Goal: Transaction & Acquisition: Purchase product/service

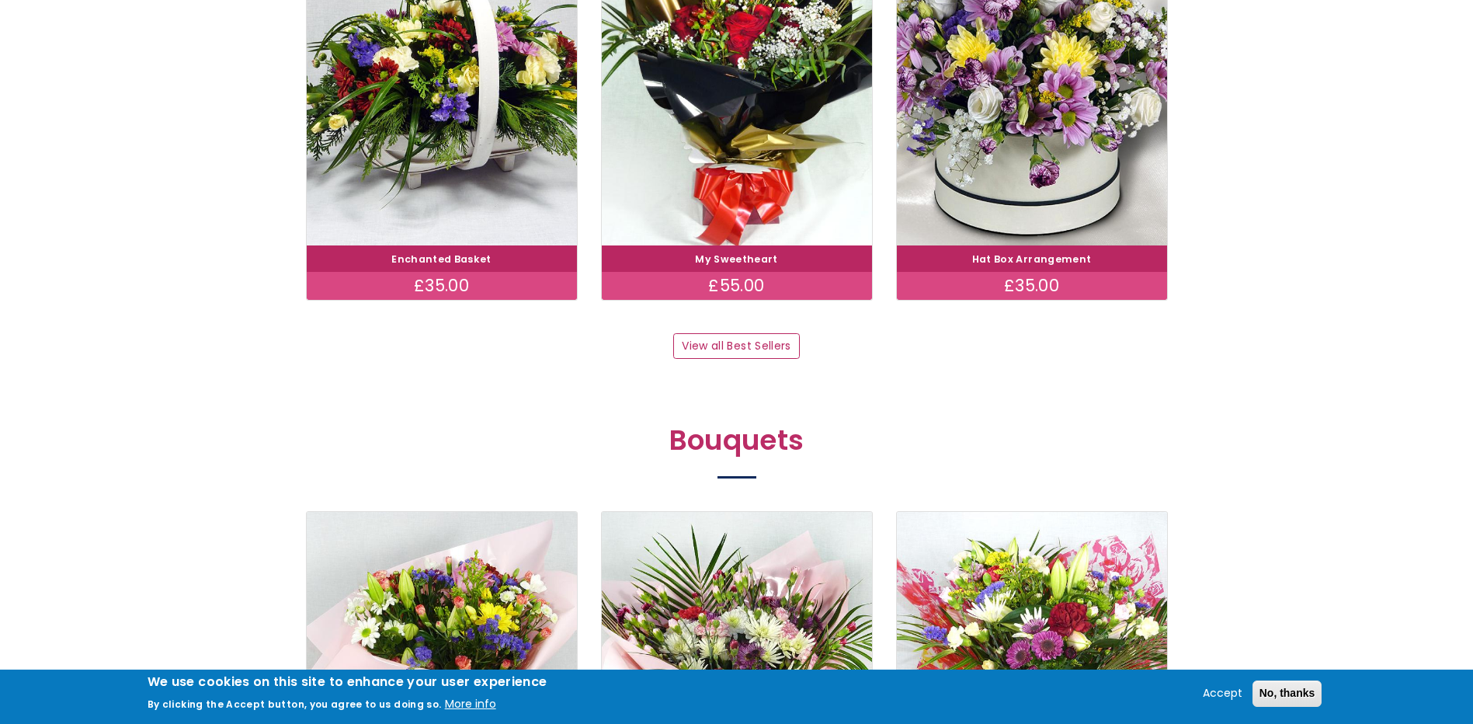
scroll to position [1320, 0]
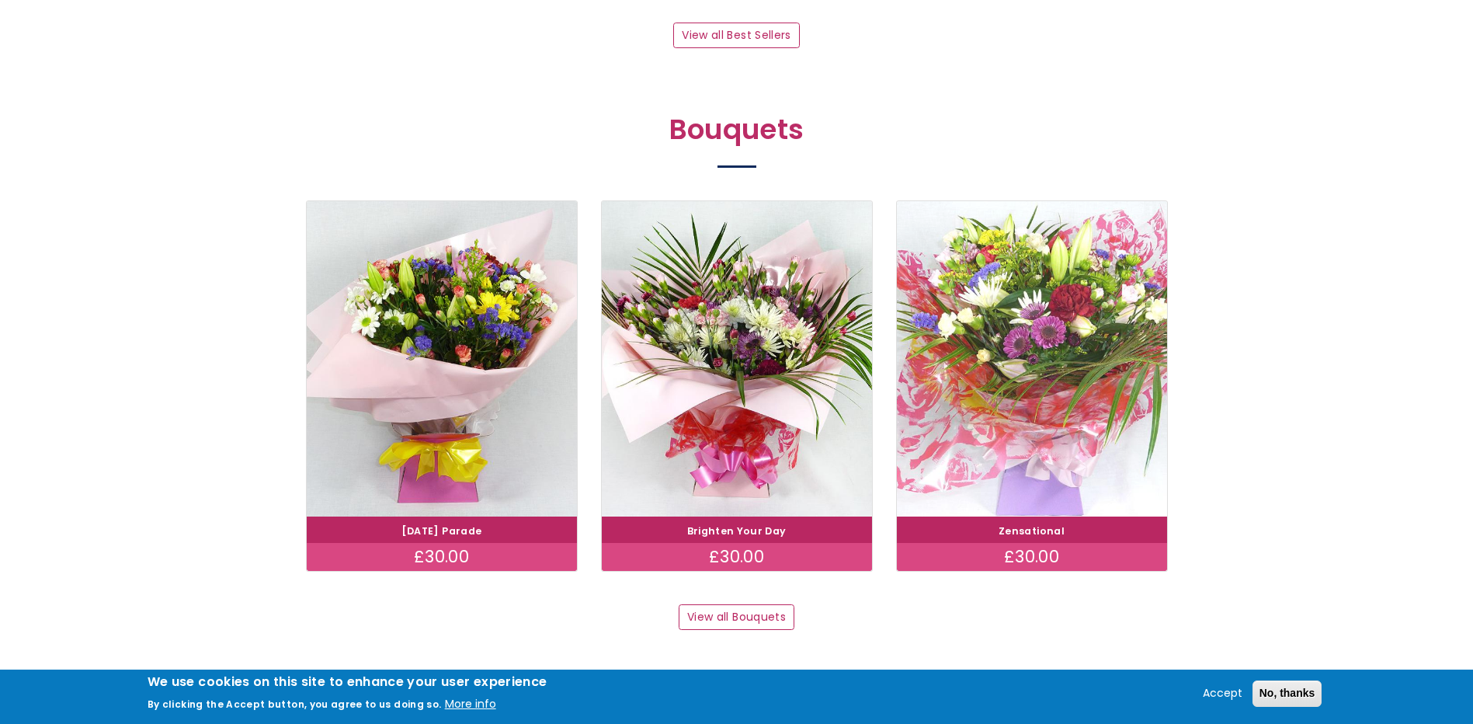
click at [1048, 364] on img at bounding box center [1032, 359] width 304 height 352
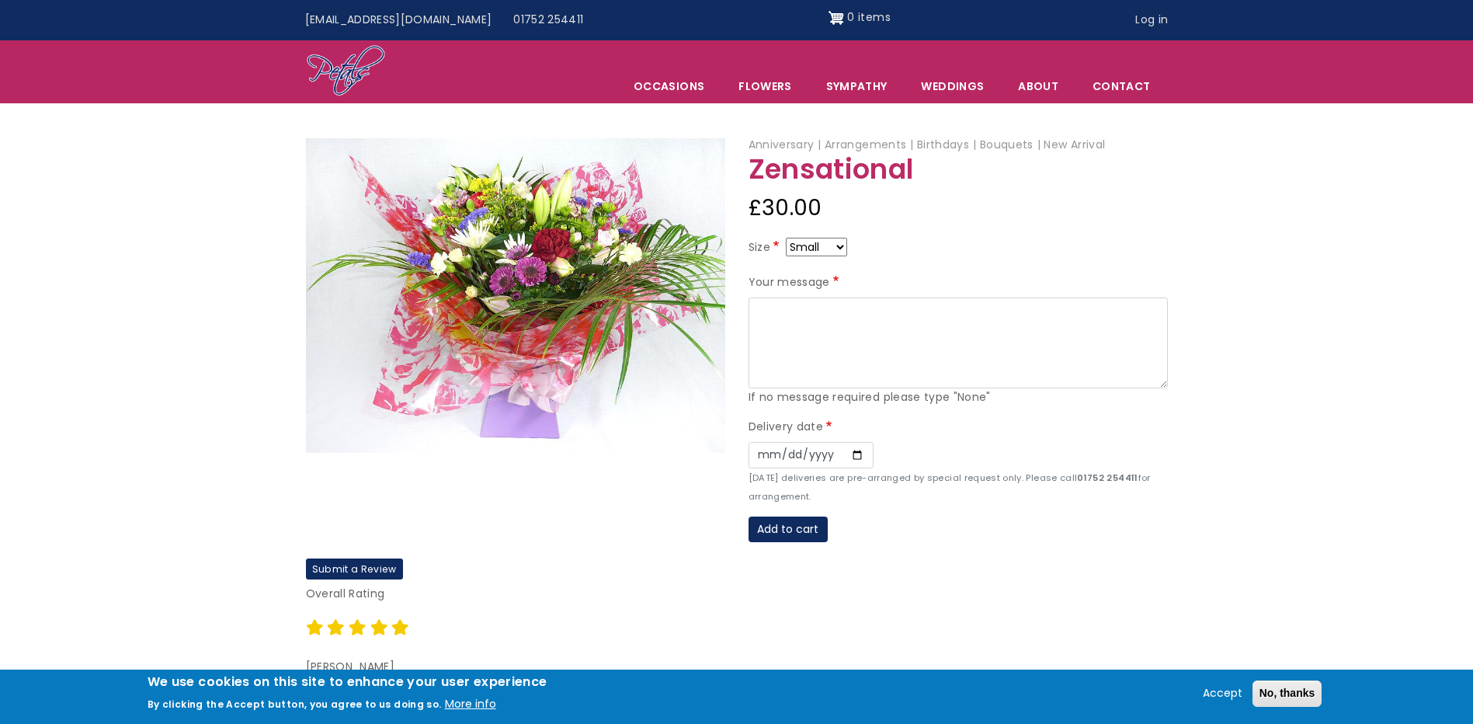
click at [842, 245] on select "Small Medium Large" at bounding box center [816, 247] width 61 height 19
select select "9"
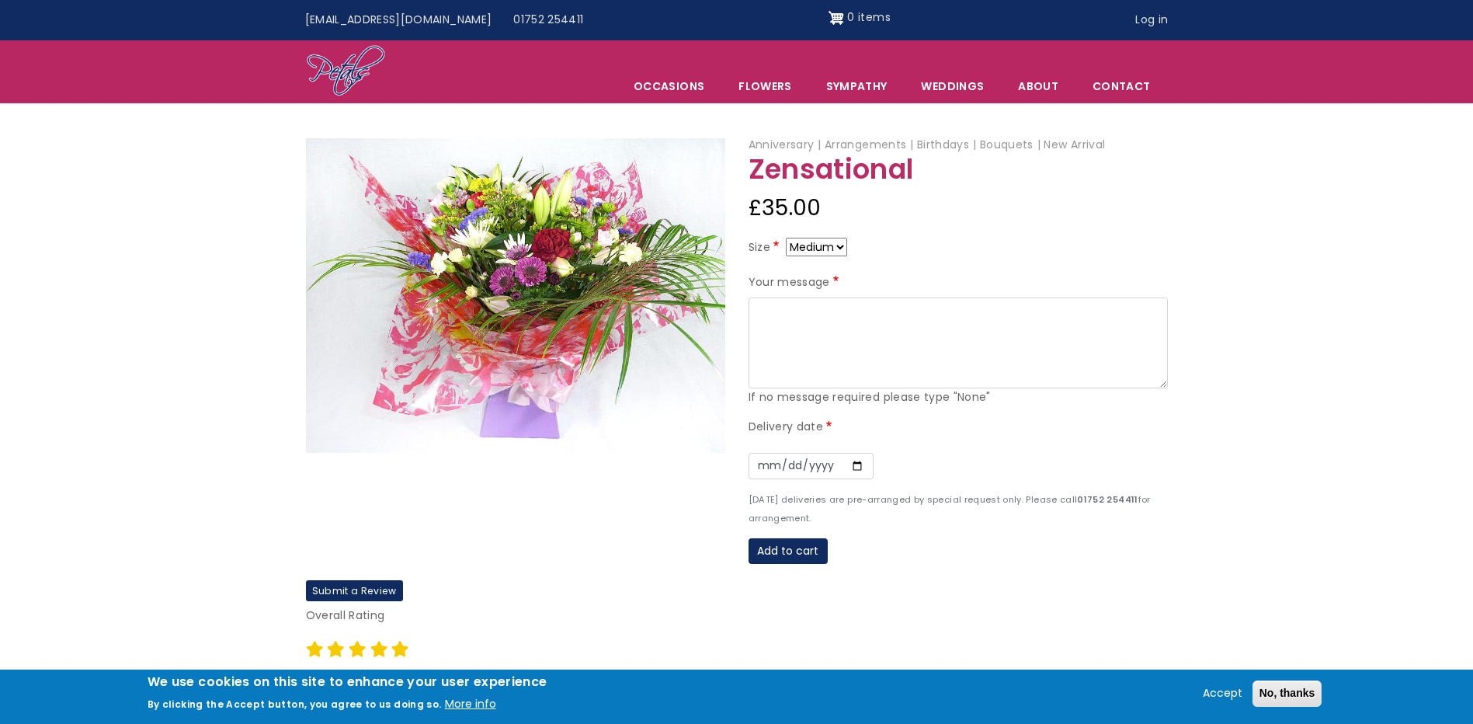
click at [839, 242] on select "Small Medium Large" at bounding box center [816, 247] width 61 height 19
select select "10"
click at [840, 246] on select "Small Medium Large" at bounding box center [816, 247] width 61 height 19
select select "9"
click at [770, 315] on textarea "Your message" at bounding box center [958, 343] width 419 height 92
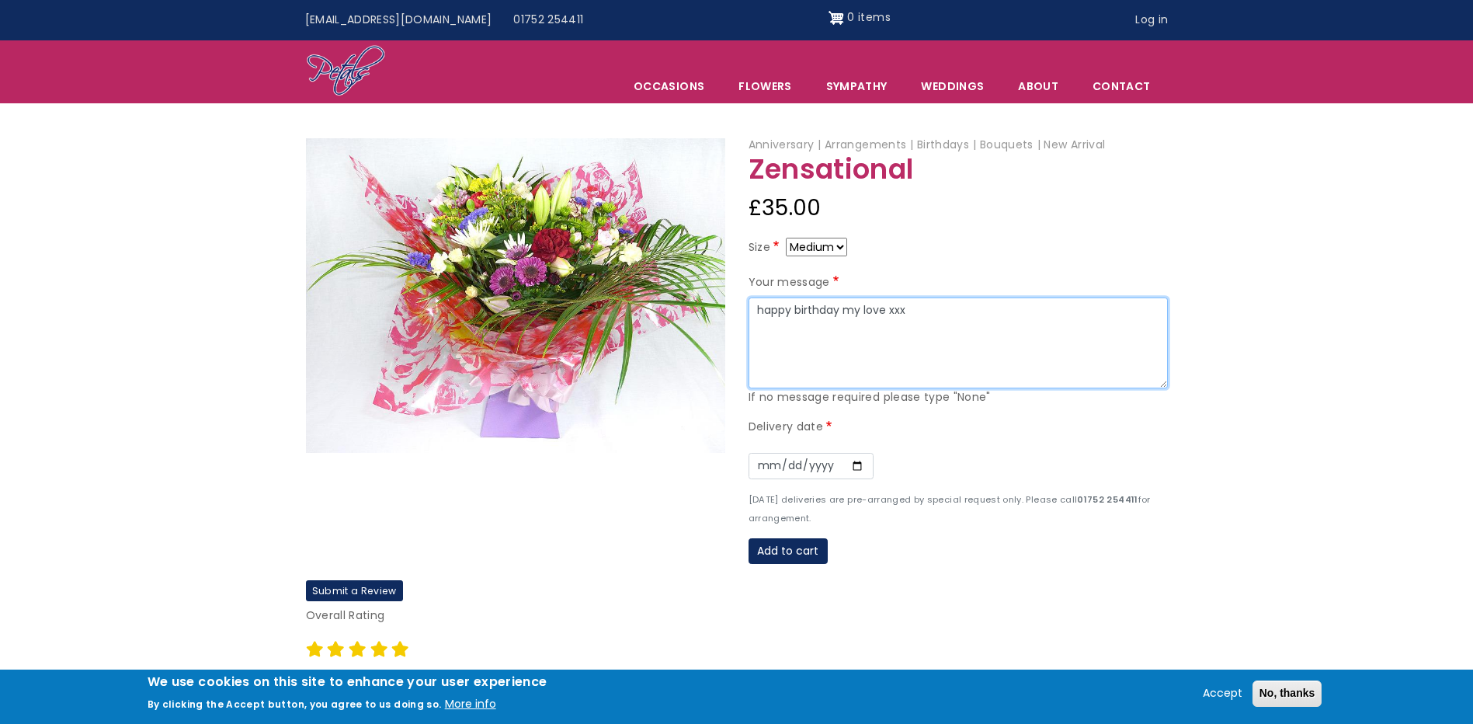
type textarea "happy birthday my love xxx"
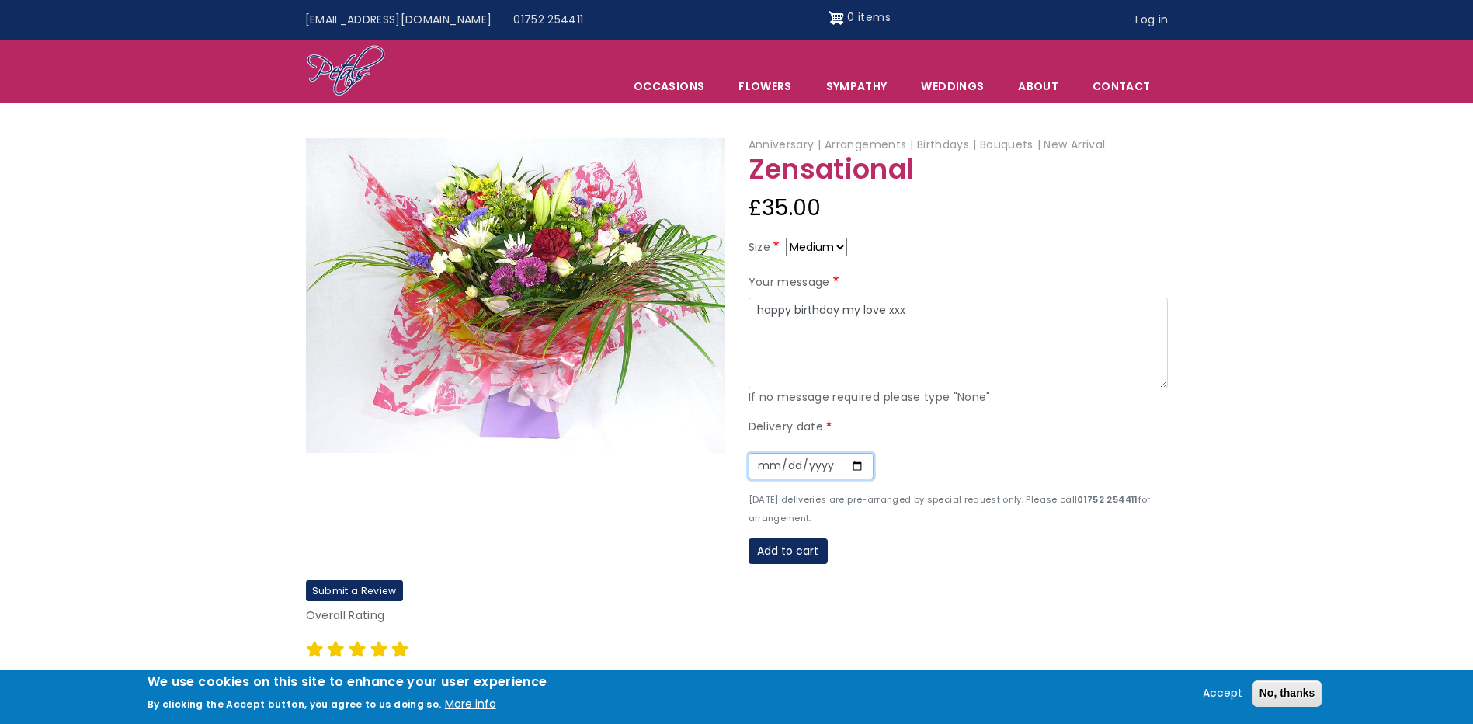
click at [770, 464] on input "Date" at bounding box center [811, 466] width 125 height 26
type input "2025-10-09"
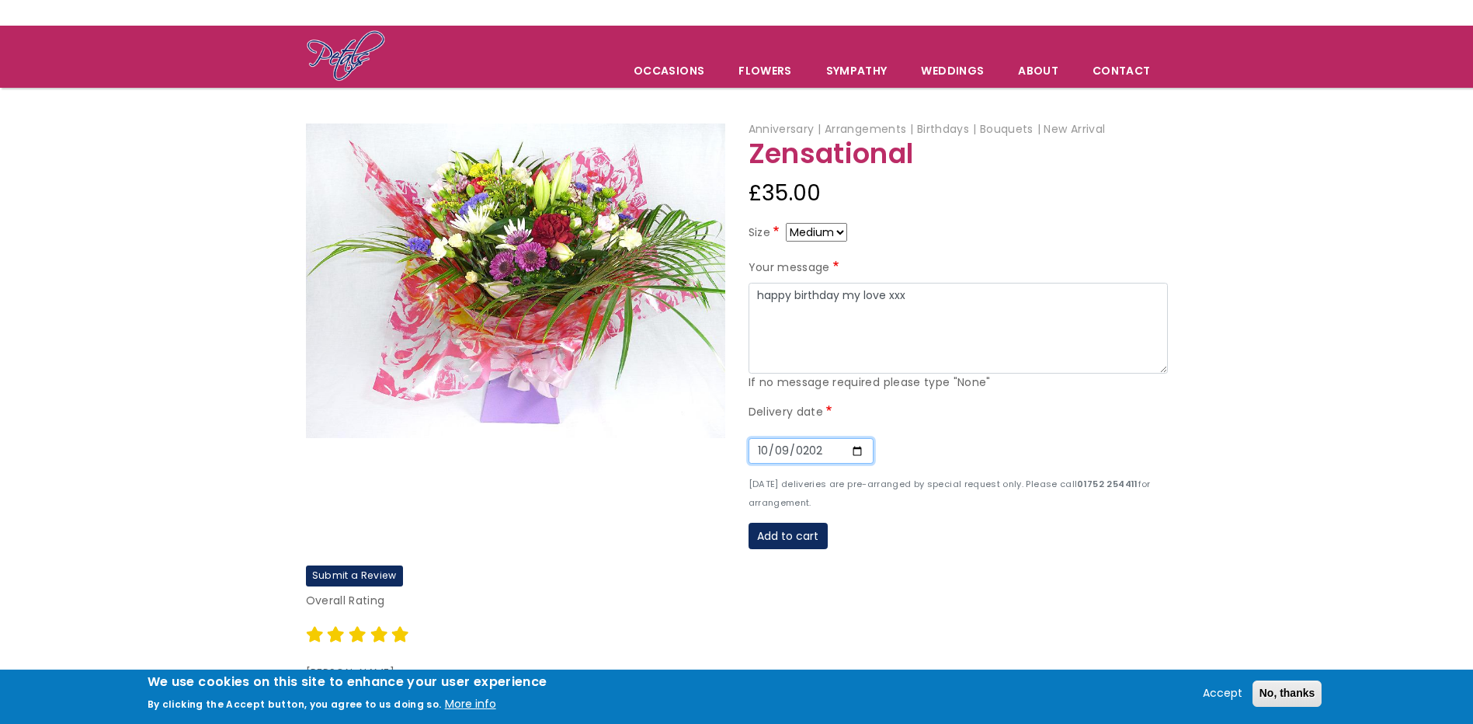
scroll to position [155, 0]
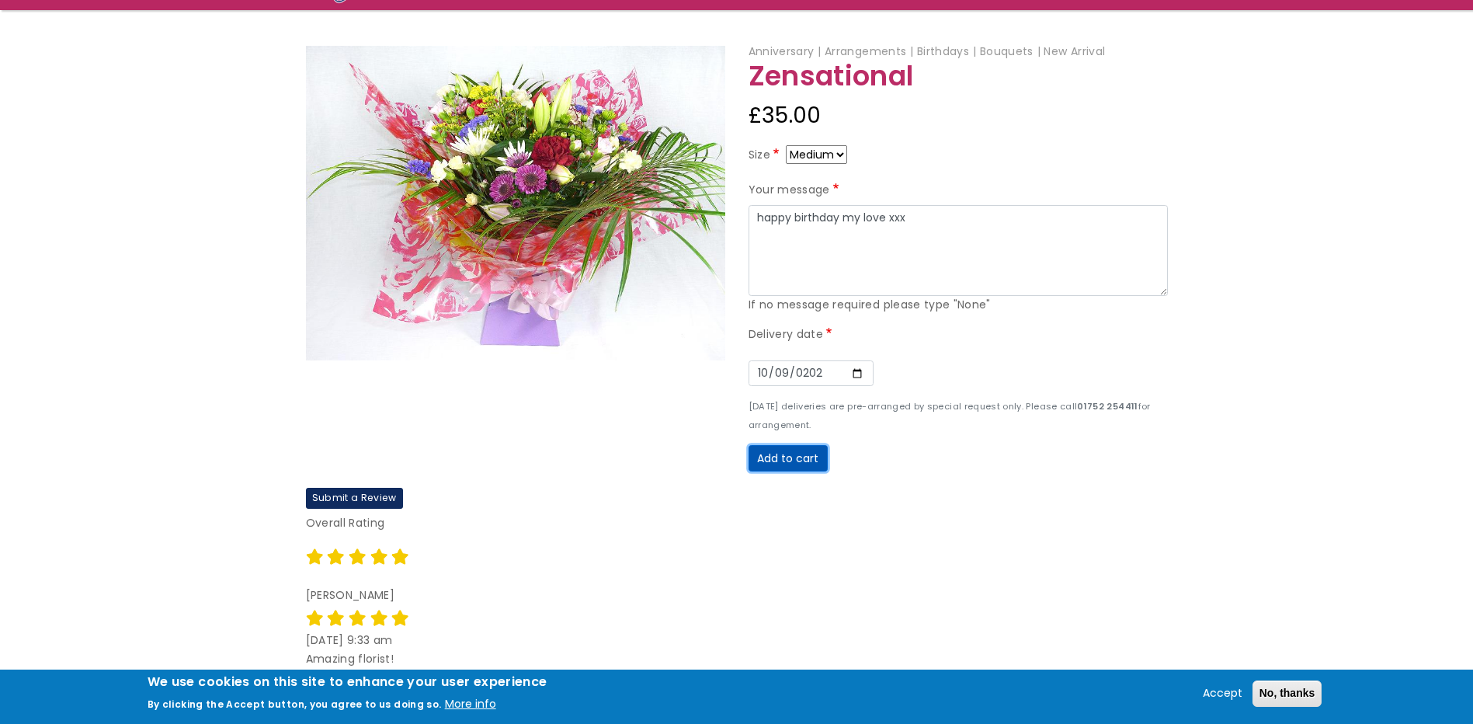
click at [784, 455] on button "Add to cart" at bounding box center [788, 458] width 79 height 26
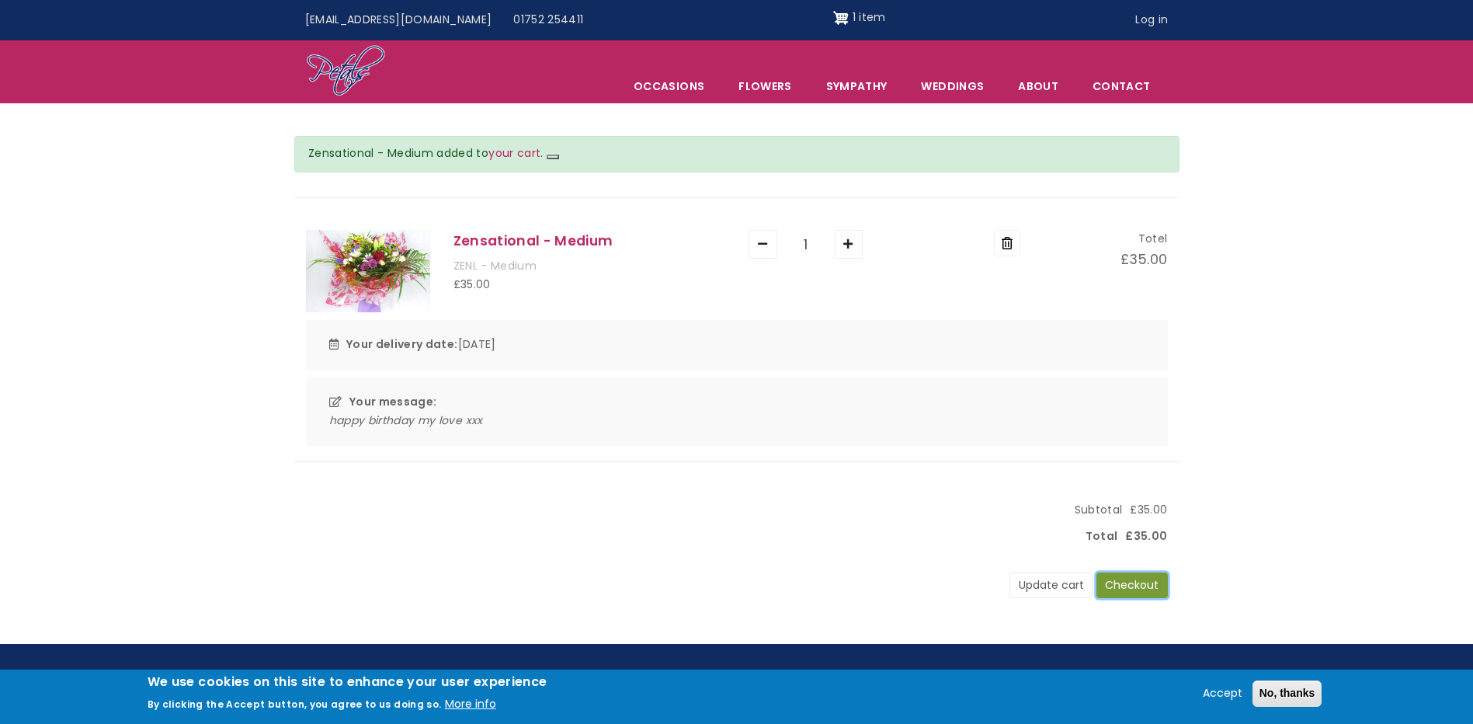
click at [1125, 579] on button "Checkout" at bounding box center [1132, 585] width 71 height 26
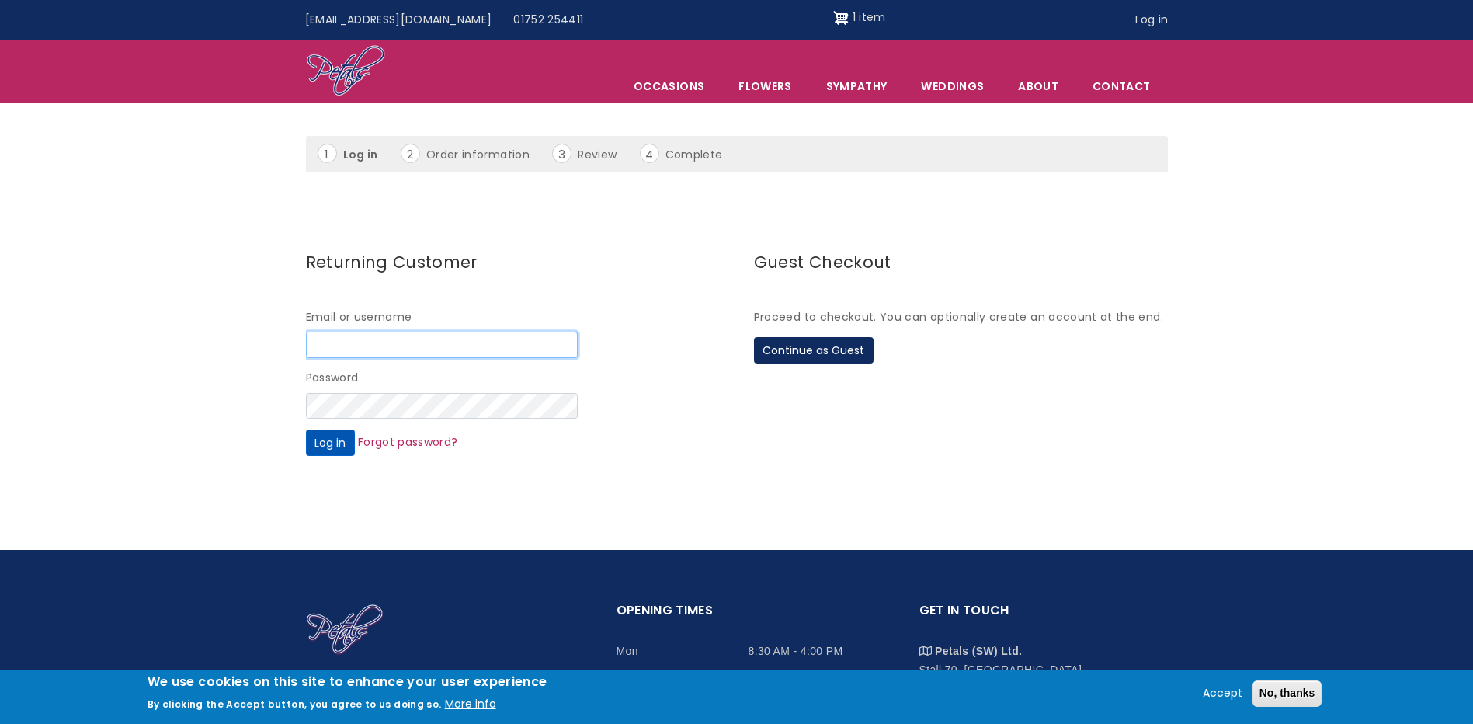
type input "steveevs93@icloud.com"
click at [331, 447] on button "Log in" at bounding box center [330, 442] width 49 height 26
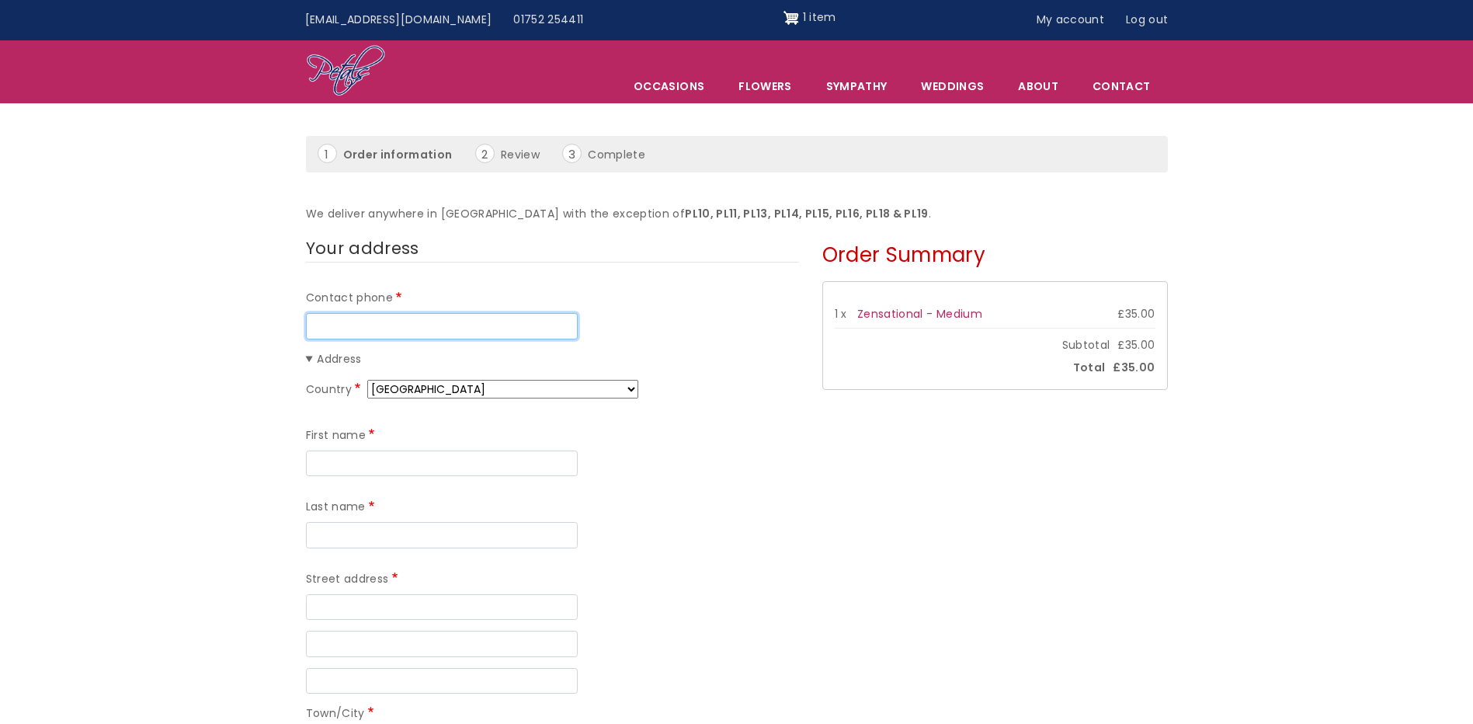
click at [356, 328] on input "Contact phone" at bounding box center [442, 326] width 272 height 26
type input "07958324513"
type input "STEPHEN"
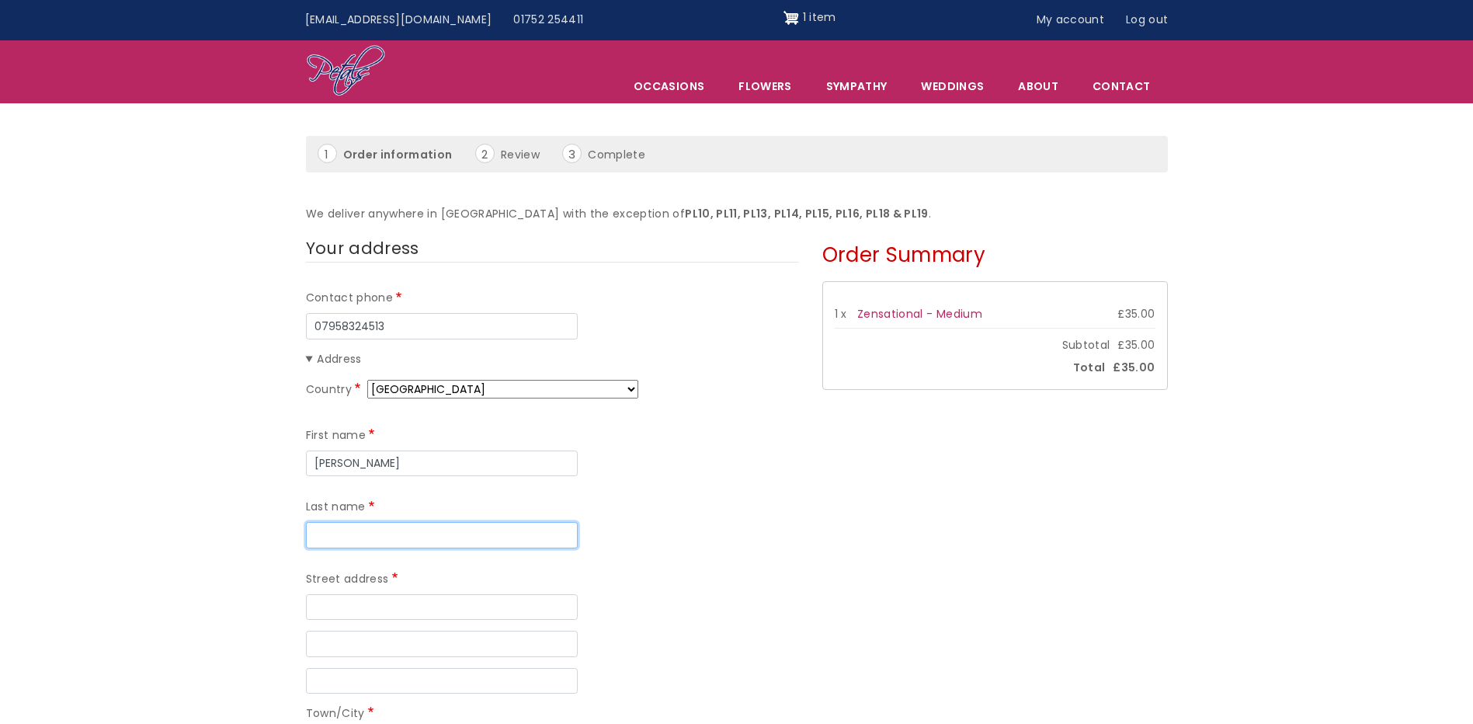
type input "EVANS"
type input "72 COPSE ROAD"
type input "PLYMPTON"
type input "Plymouth"
type input "PL7 1QB"
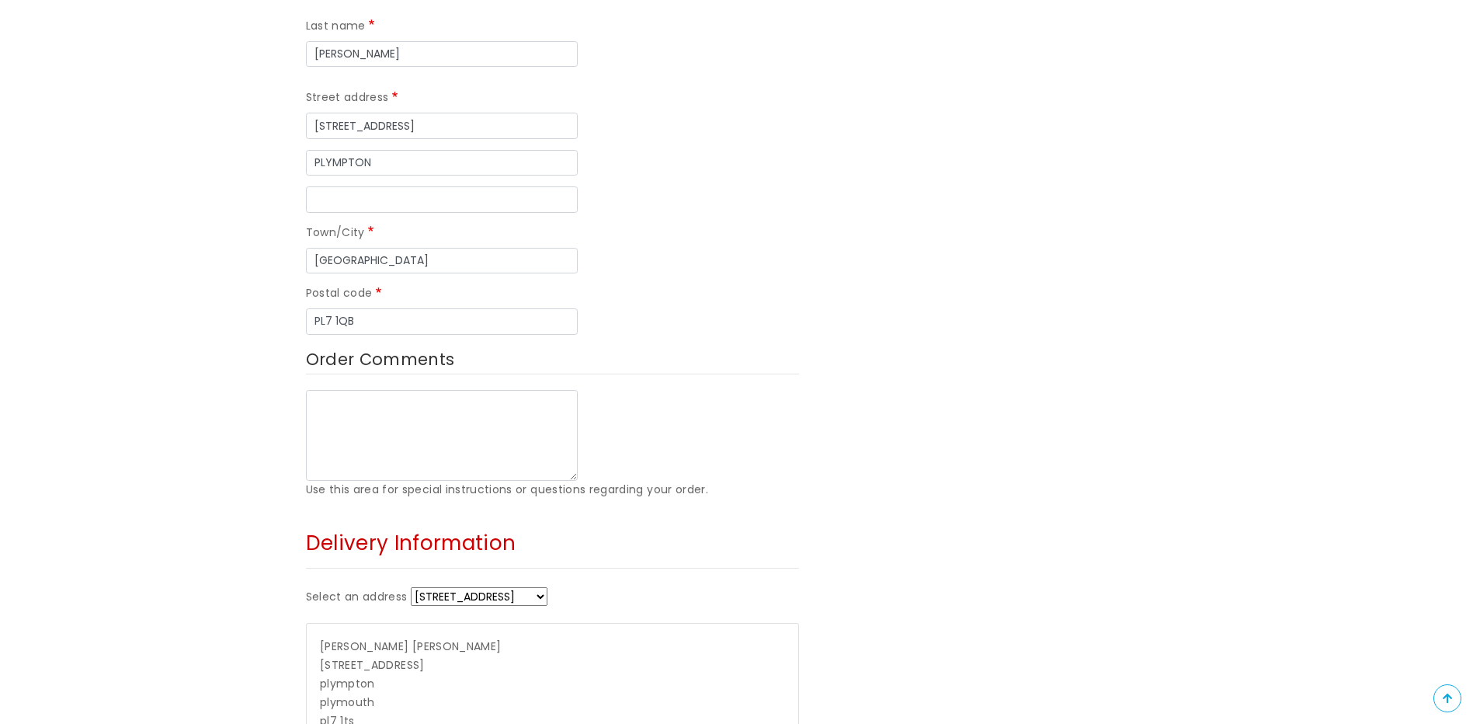
scroll to position [621, 0]
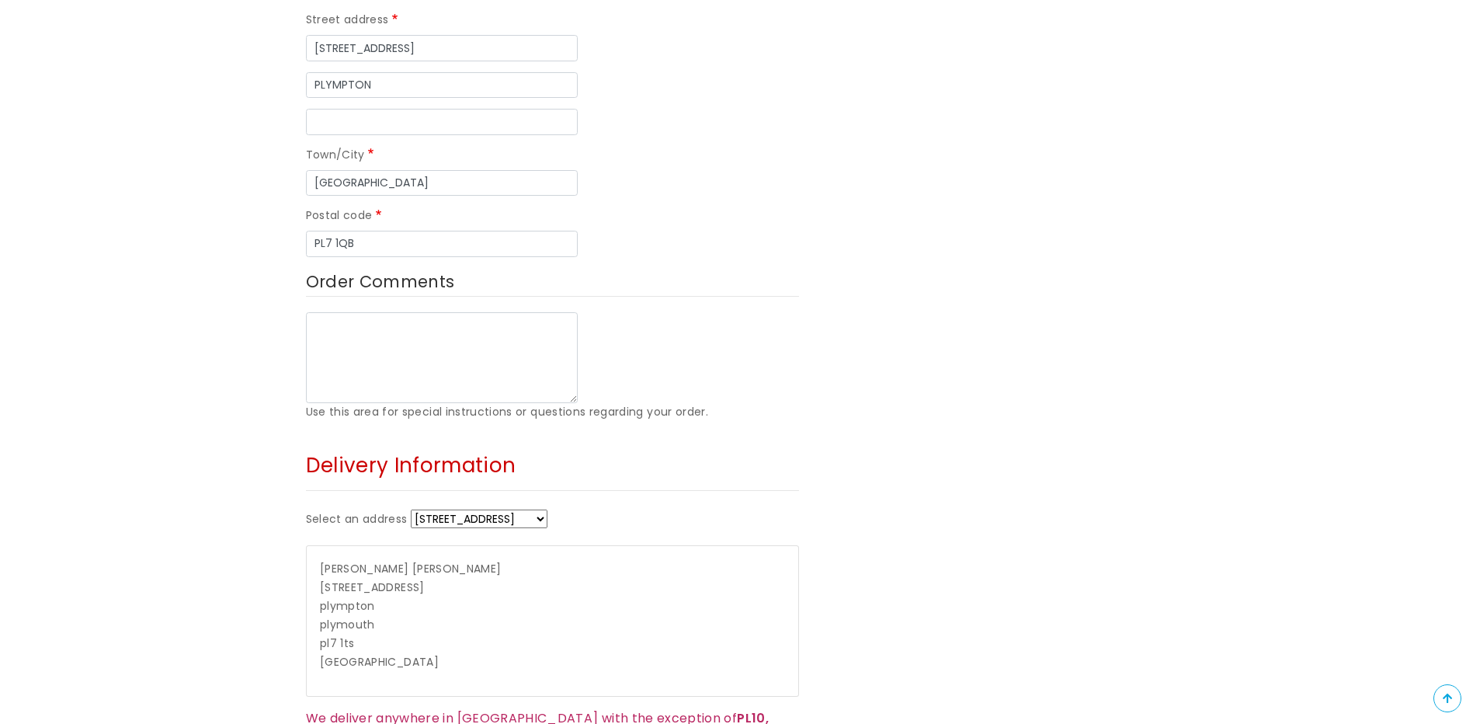
click at [544, 509] on select "32 amados drive 114 crossway + Enter a new address" at bounding box center [479, 518] width 137 height 19
select select "_new"
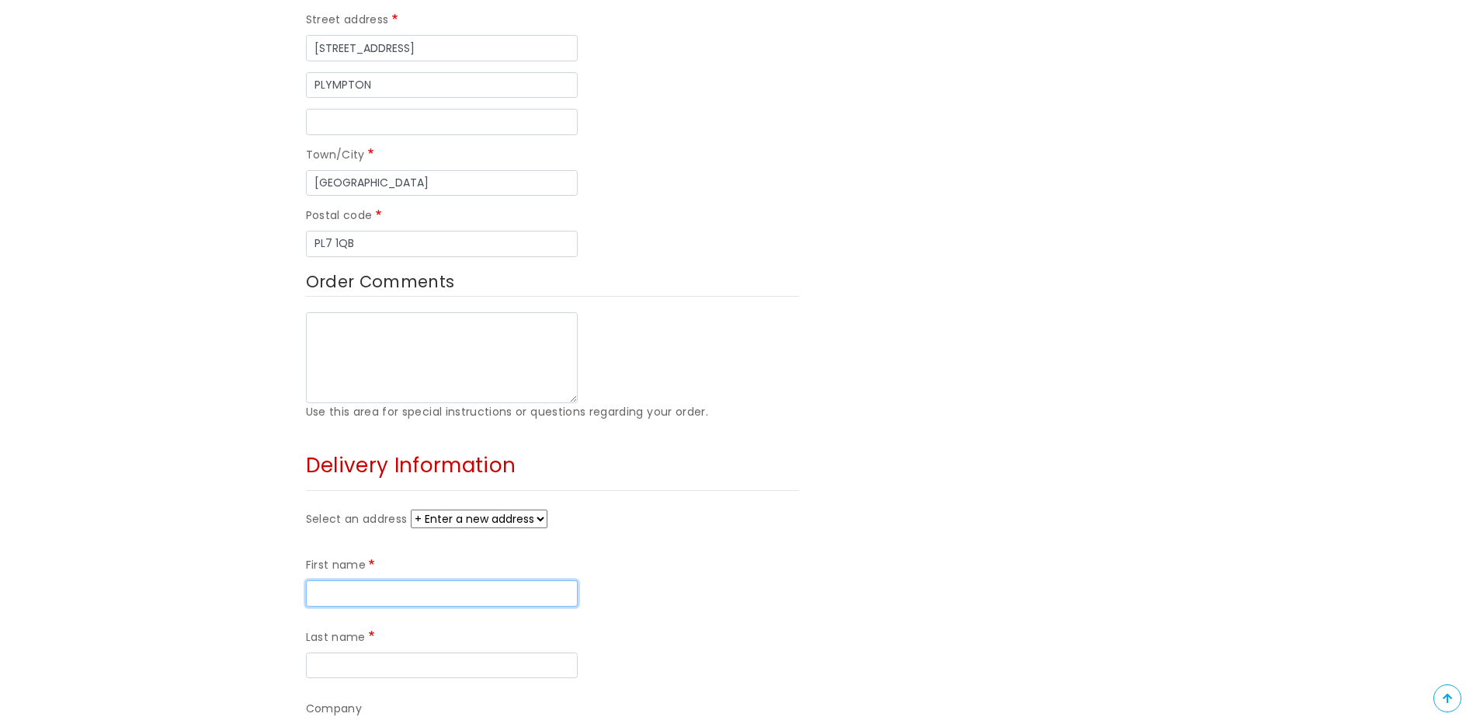
click at [344, 580] on input "First name" at bounding box center [442, 593] width 272 height 26
type input "sara"
click at [557, 652] on input "Last name" at bounding box center [442, 665] width 272 height 26
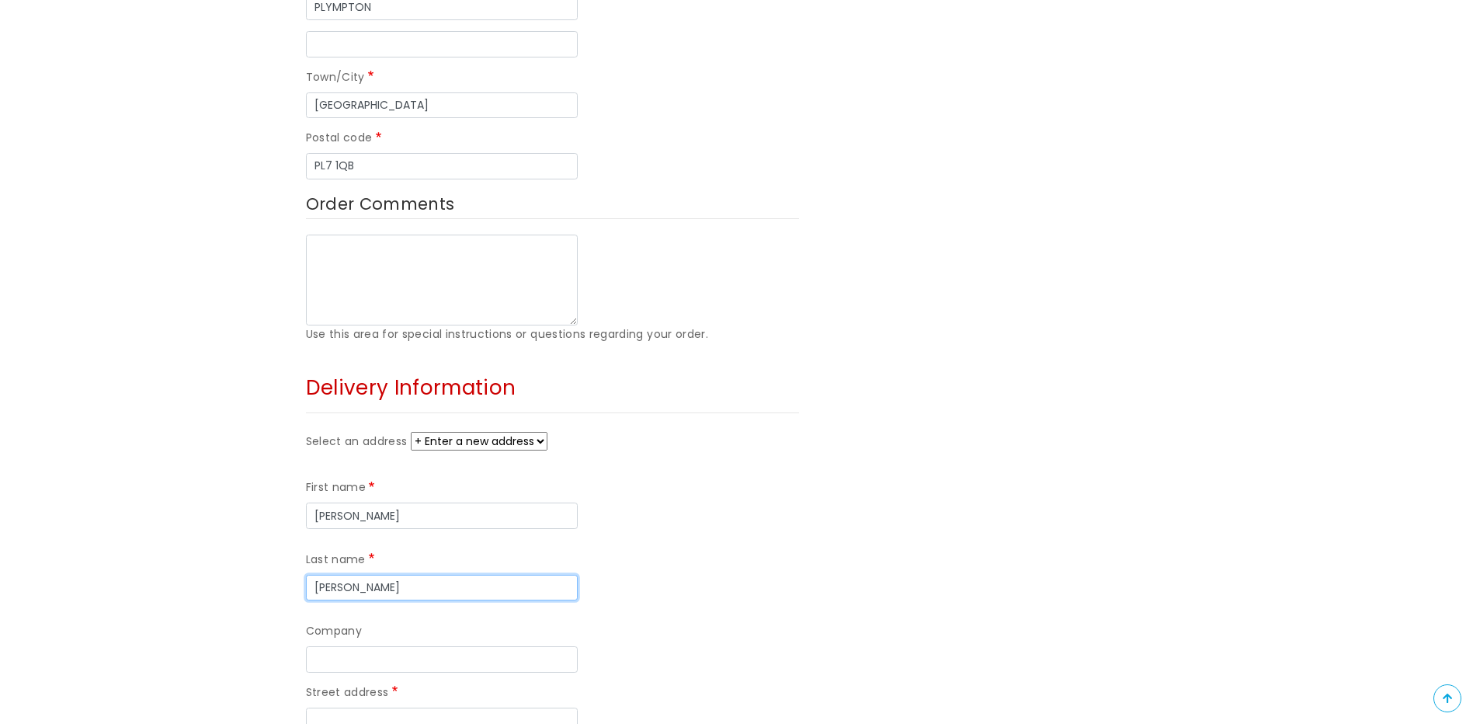
scroll to position [854, 0]
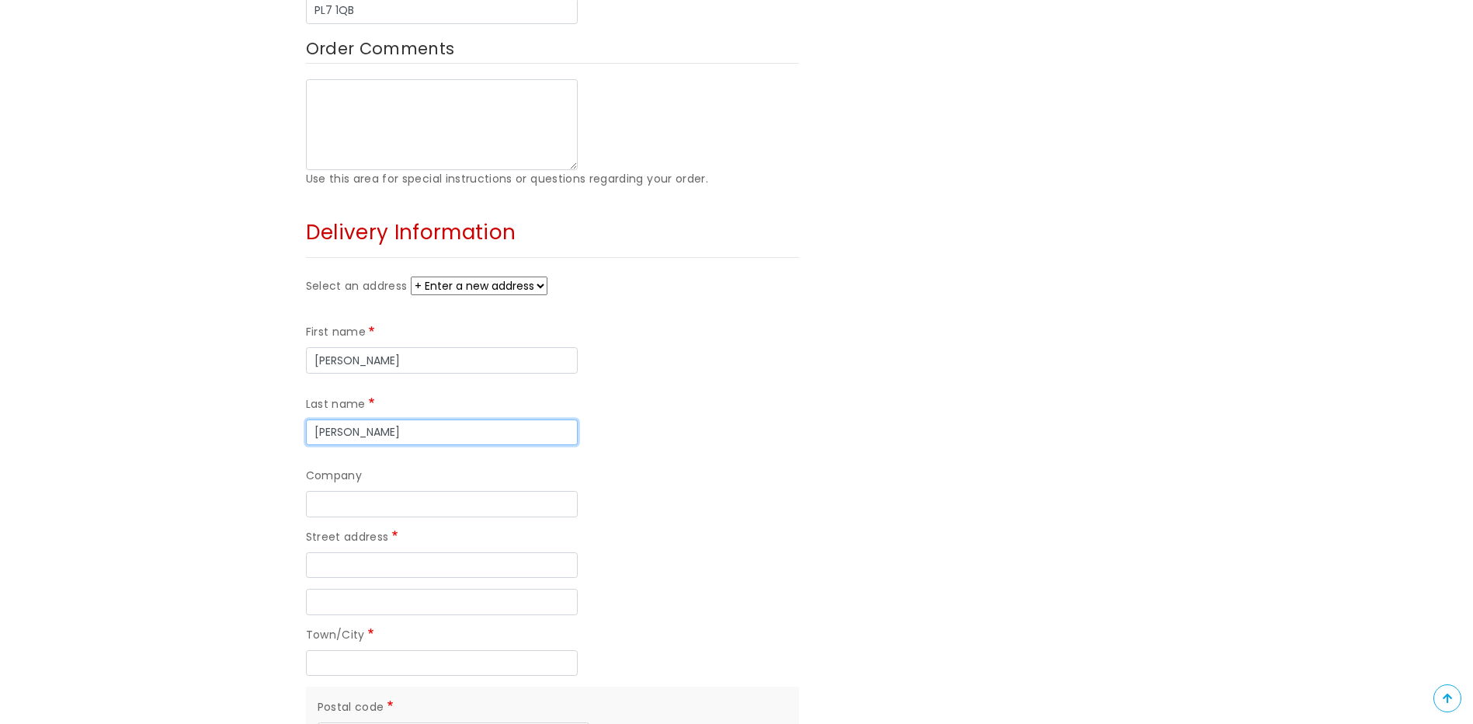
type input "daley"
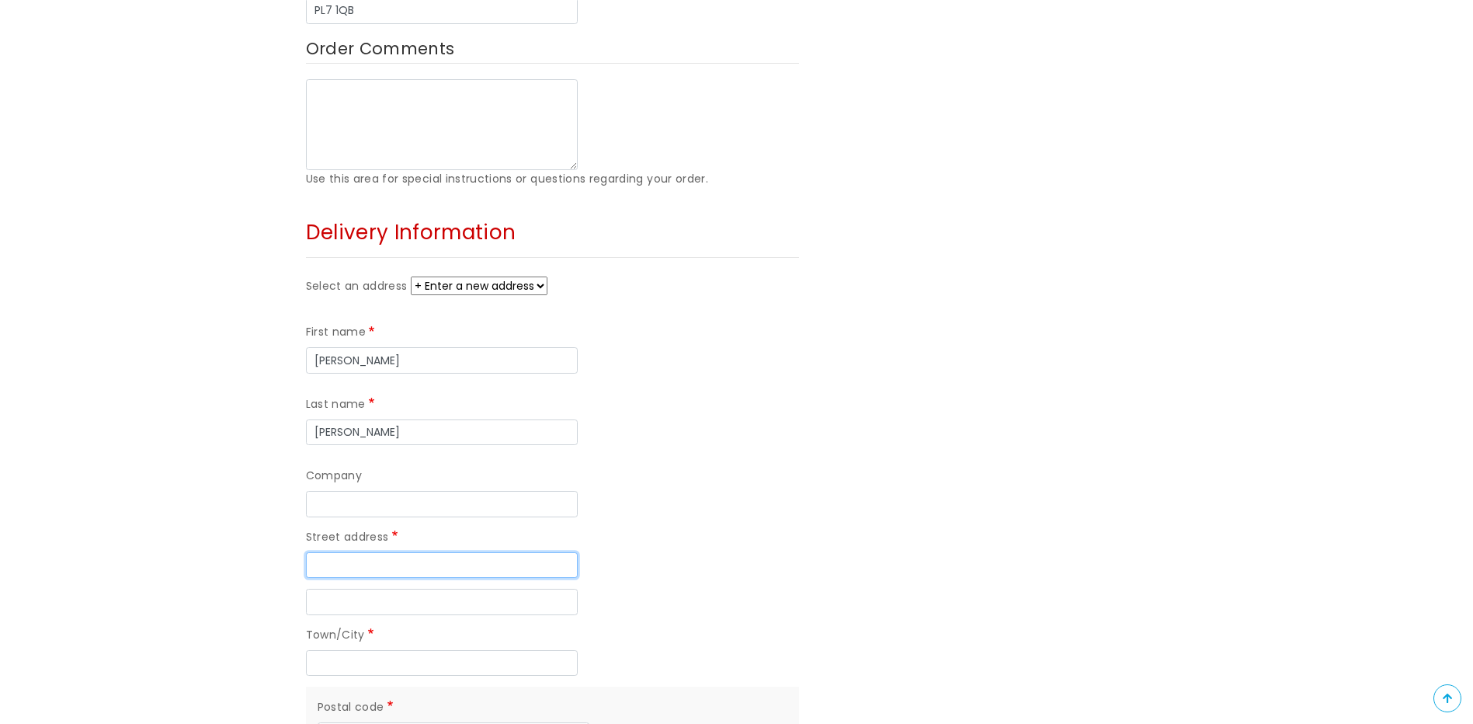
drag, startPoint x: 339, startPoint y: 424, endPoint x: 355, endPoint y: 423, distance: 16.3
click at [339, 552] on input "Street address" at bounding box center [442, 565] width 272 height 26
type input "72 COPSE ROAD"
type input "PLYMPTON"
type input "Plymouth"
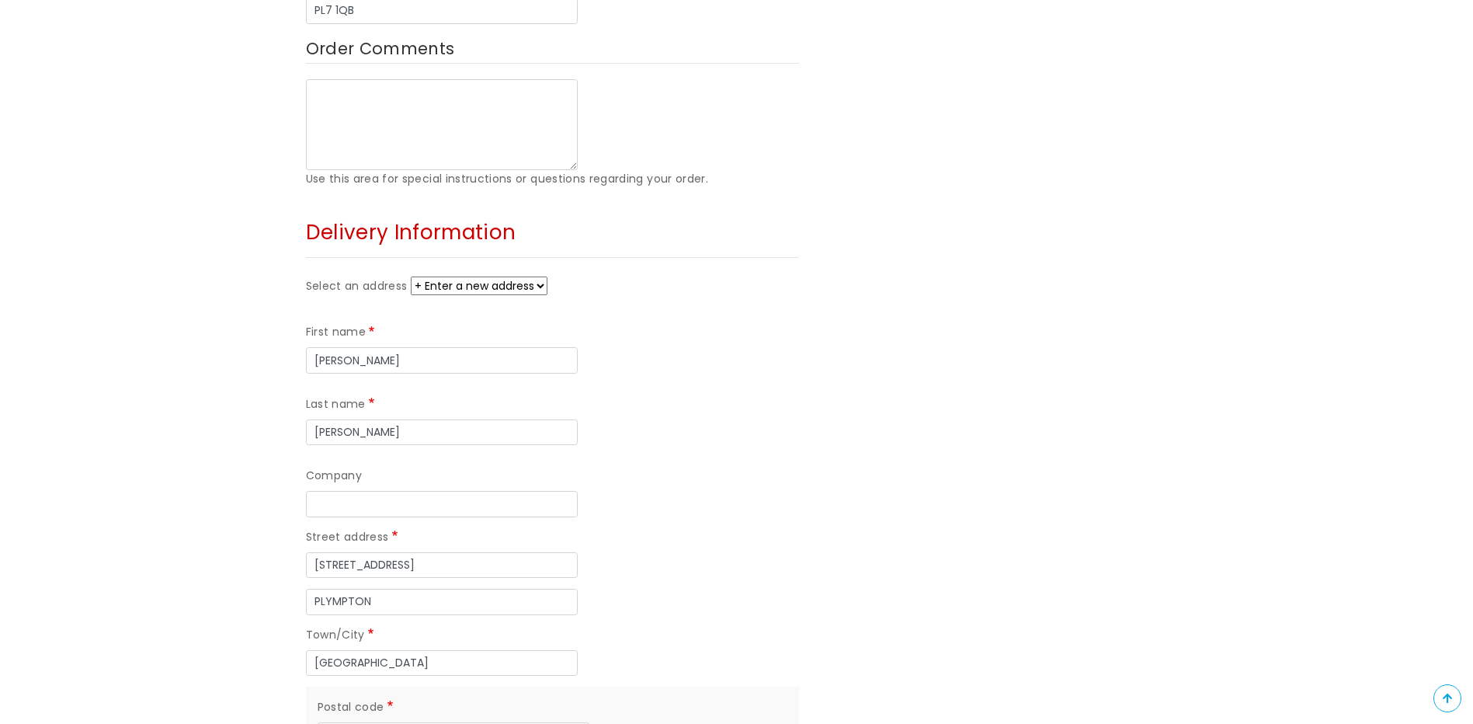
type input "PL7 1QB"
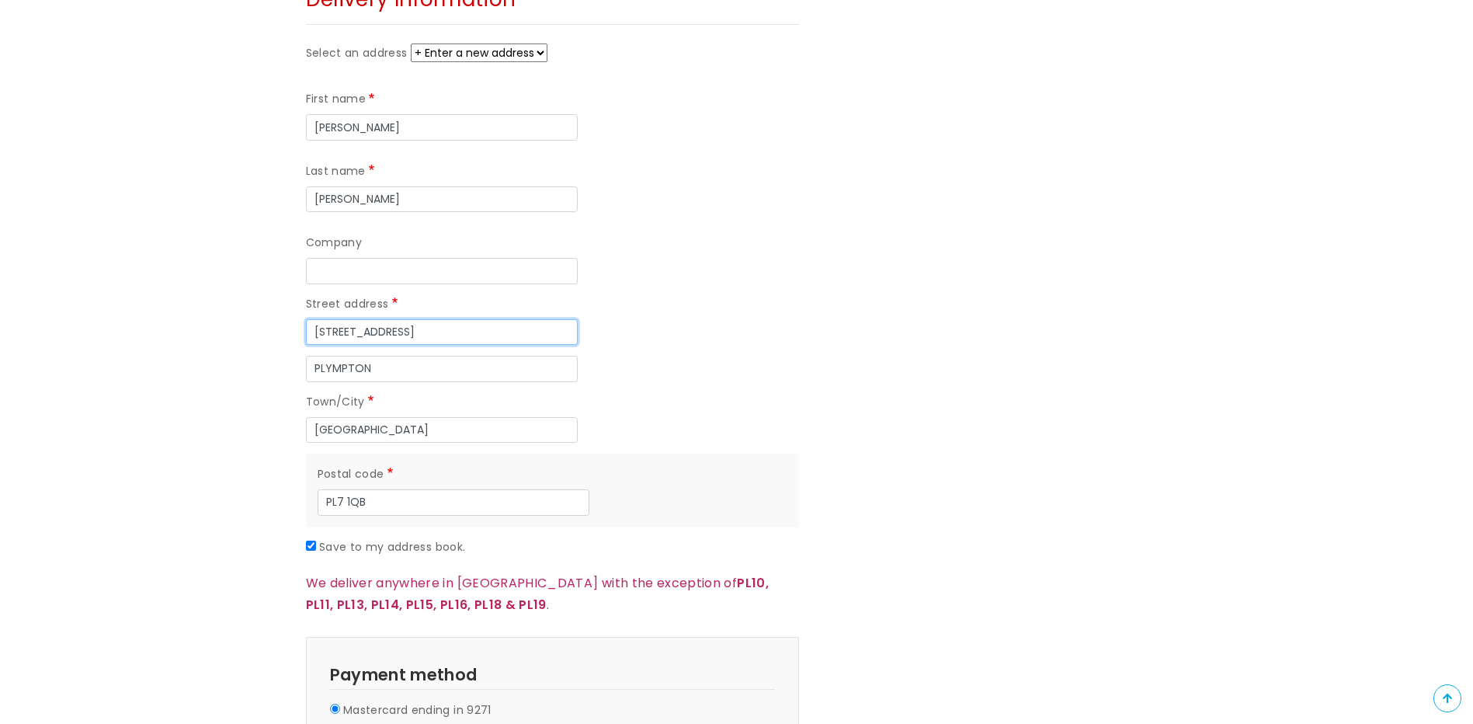
scroll to position [1165, 0]
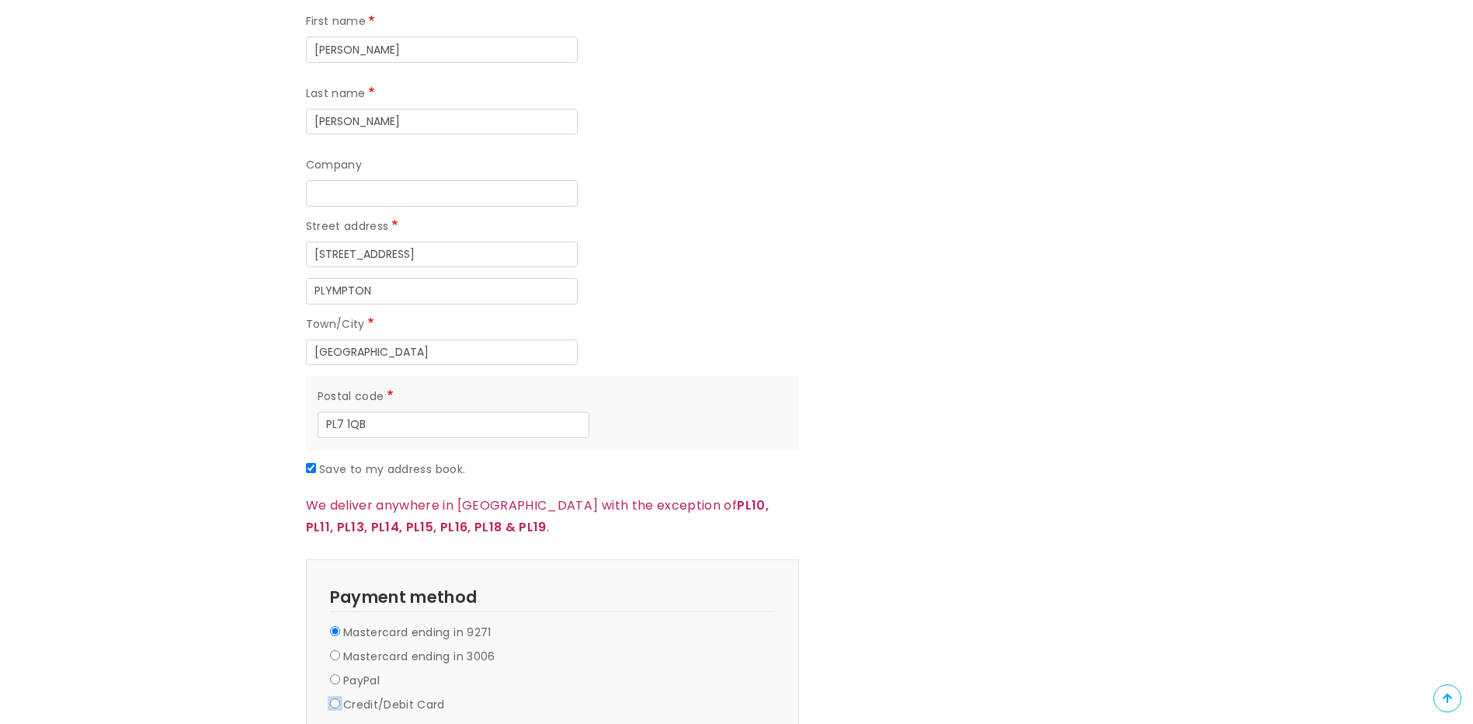
click at [335, 698] on input "Credit/Debit Card" at bounding box center [335, 703] width 10 height 10
radio input "true"
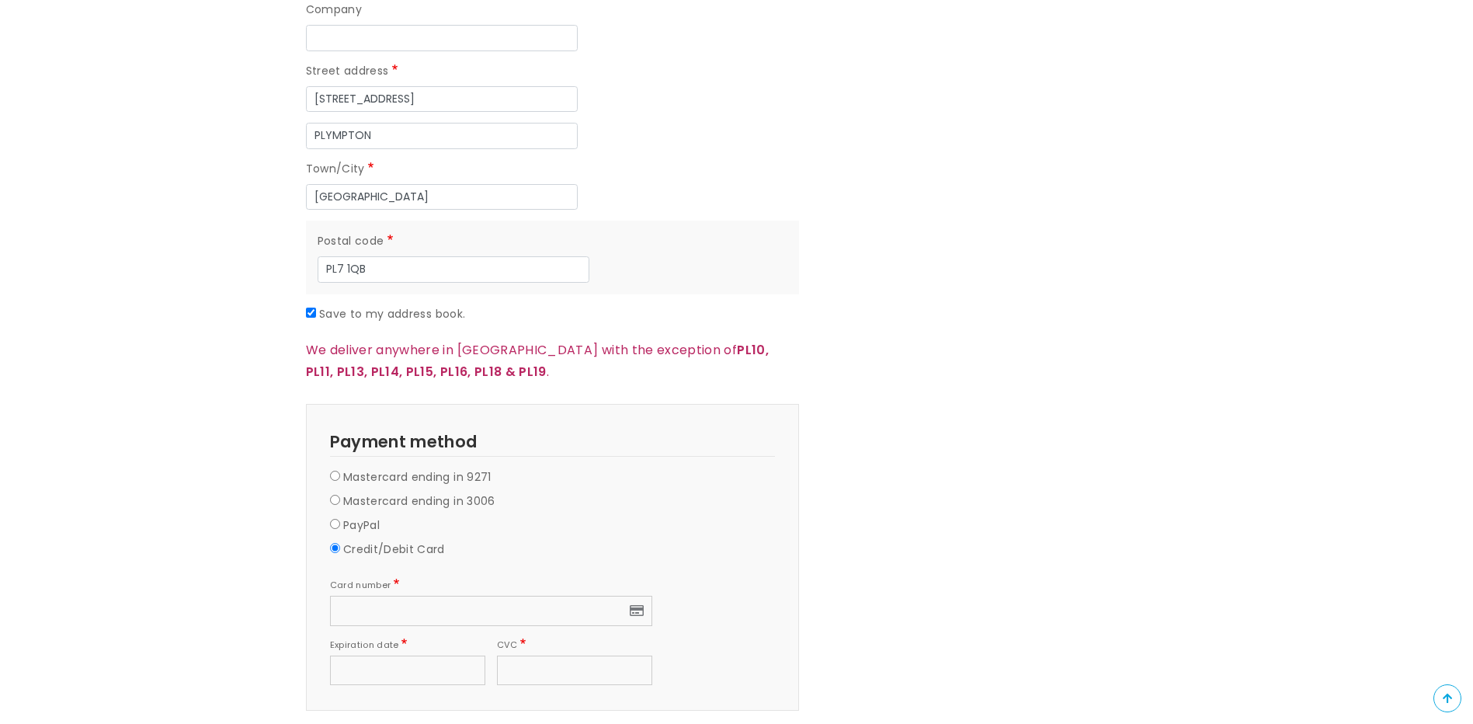
scroll to position [1398, 0]
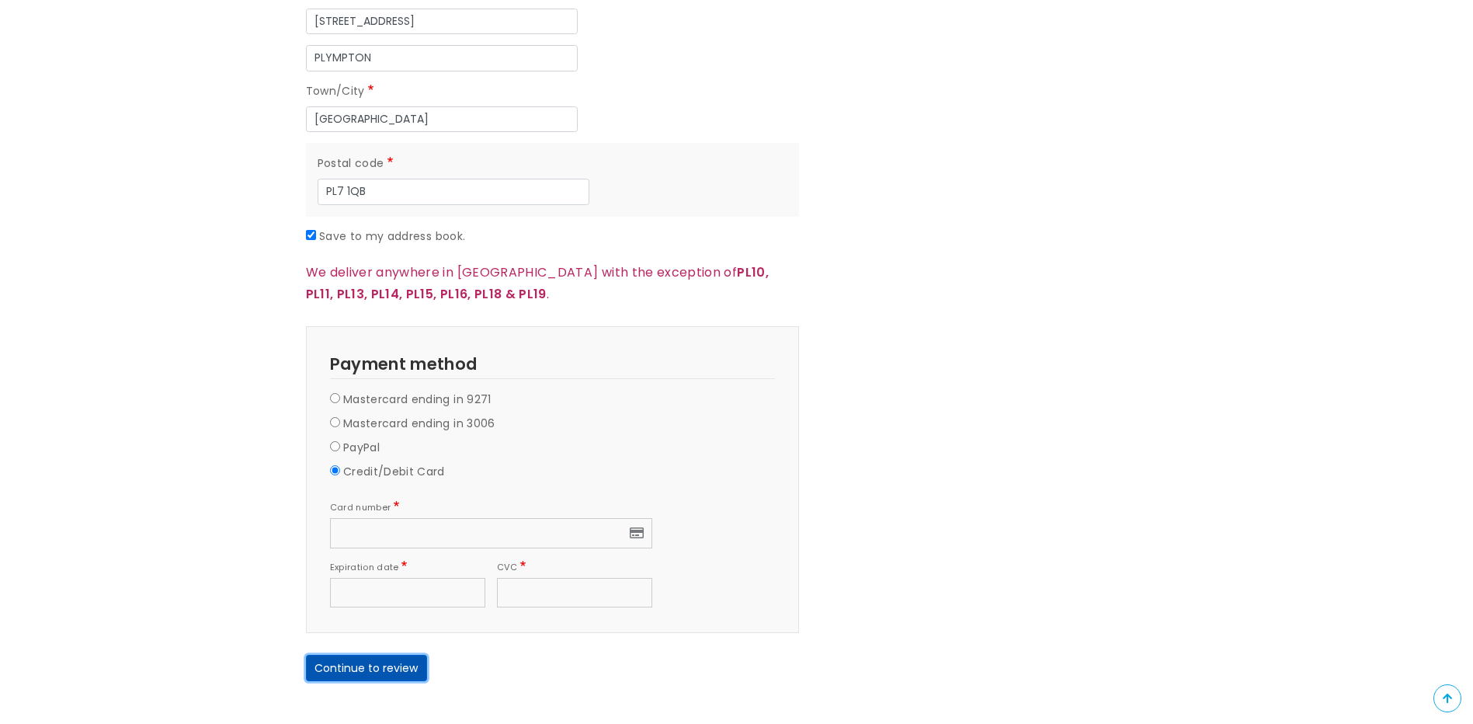
click at [397, 655] on button "Continue to review" at bounding box center [366, 668] width 121 height 26
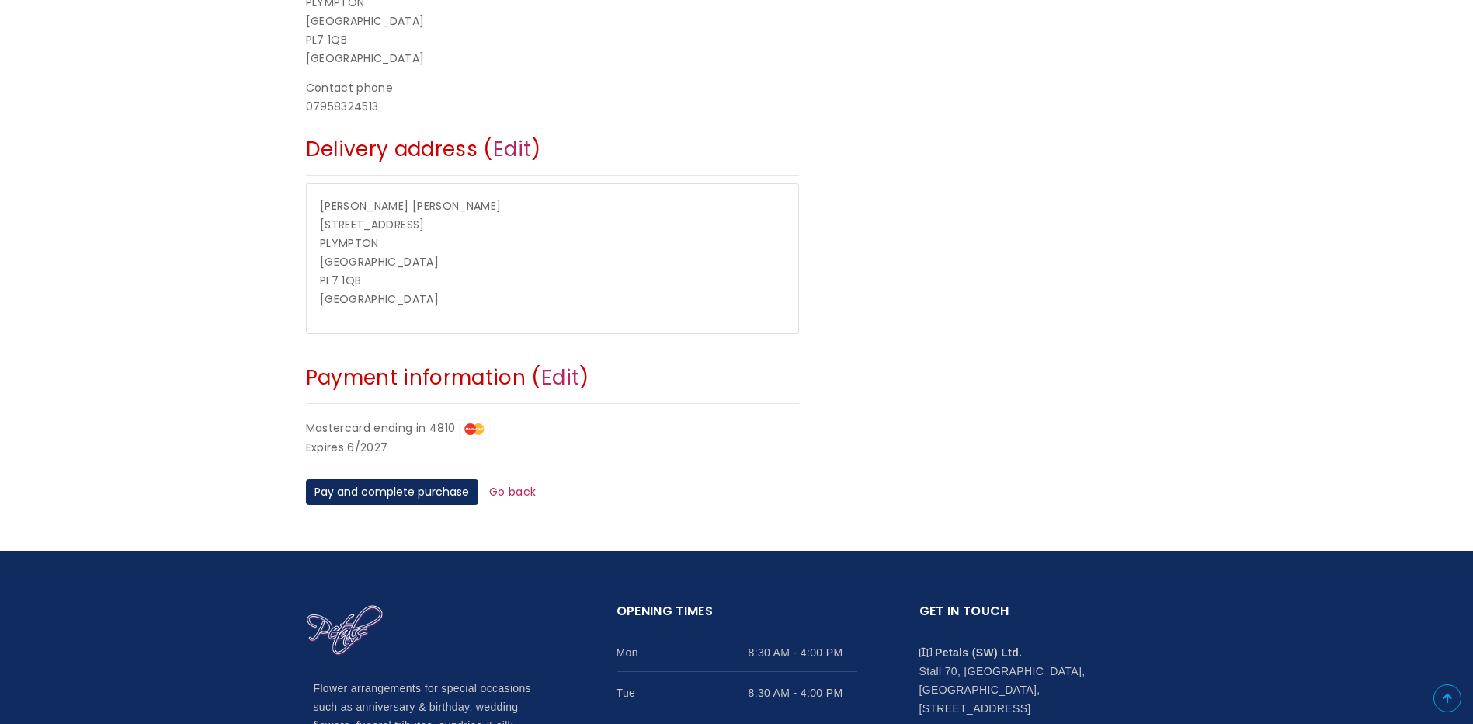
scroll to position [544, 0]
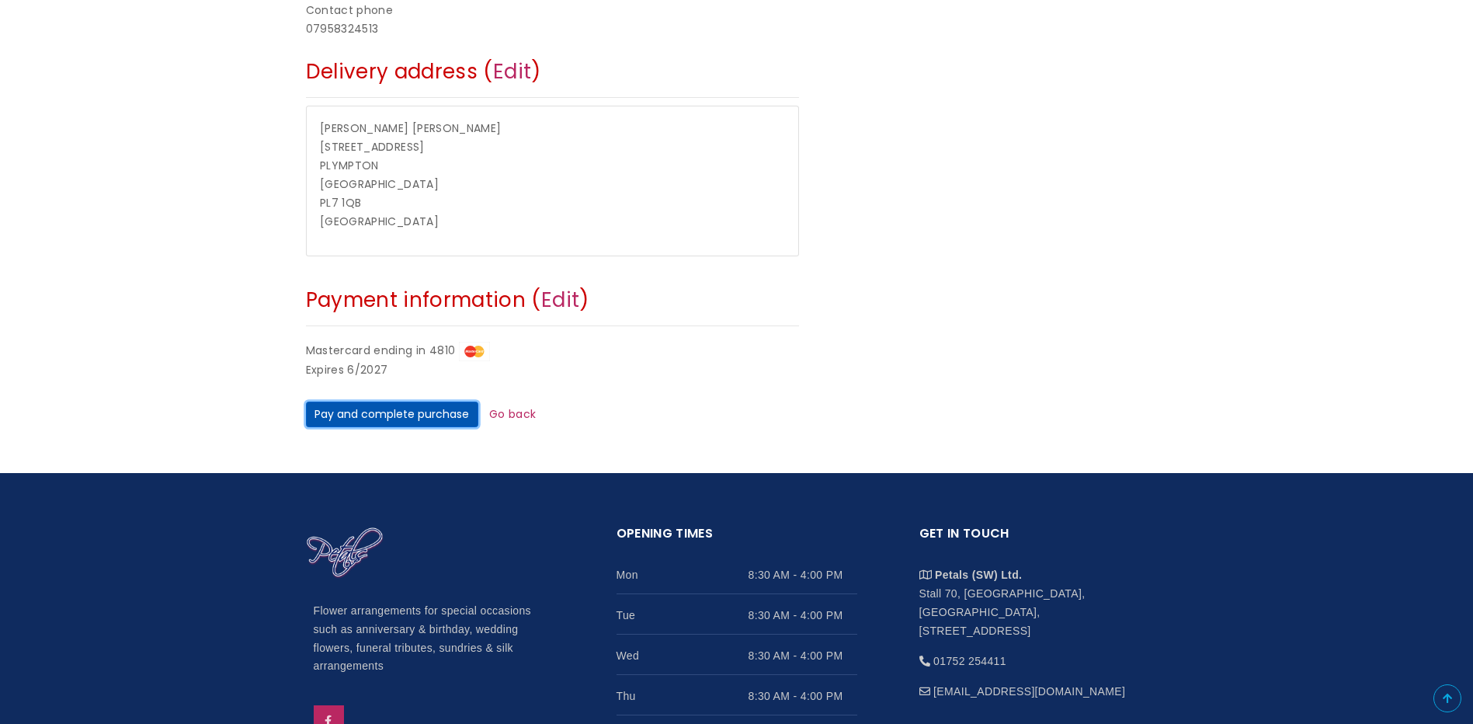
click at [379, 411] on button "Pay and complete purchase" at bounding box center [392, 414] width 172 height 26
